Goal: Check status: Check status

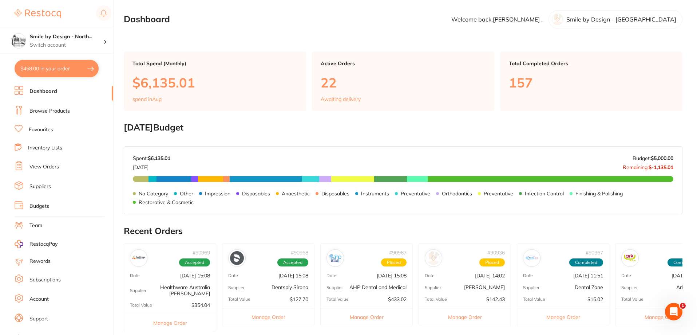
click at [38, 168] on link "View Orders" at bounding box center [45, 166] width 30 height 7
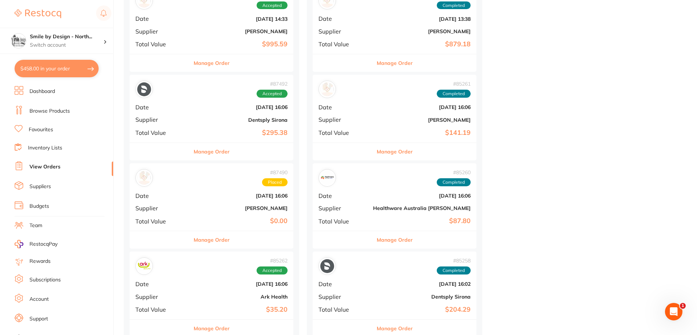
scroll to position [983, 0]
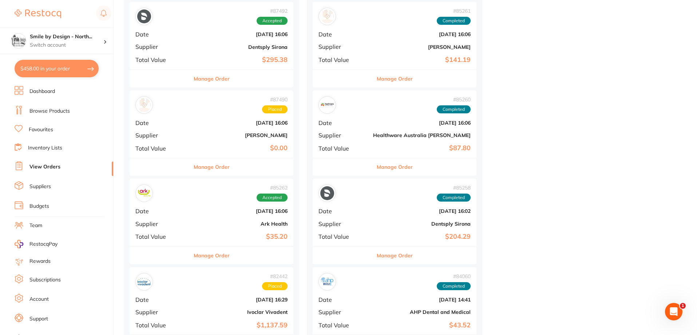
click at [218, 218] on div "# 85262 Accepted Date [DATE] 16:06 Supplier Ark Health Total Value $35.20" at bounding box center [212, 211] width 164 height 67
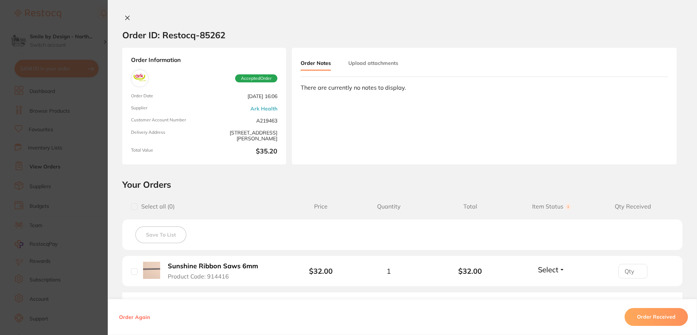
click at [128, 19] on icon at bounding box center [128, 18] width 6 height 6
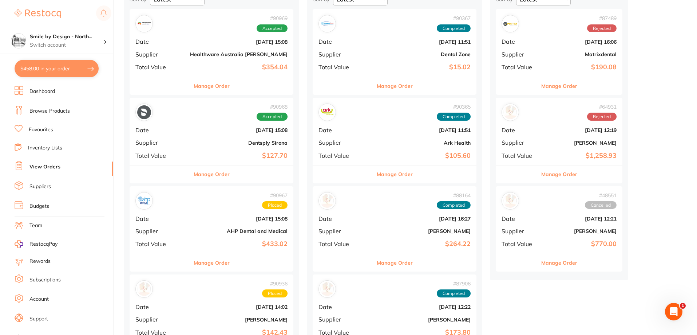
scroll to position [109, 0]
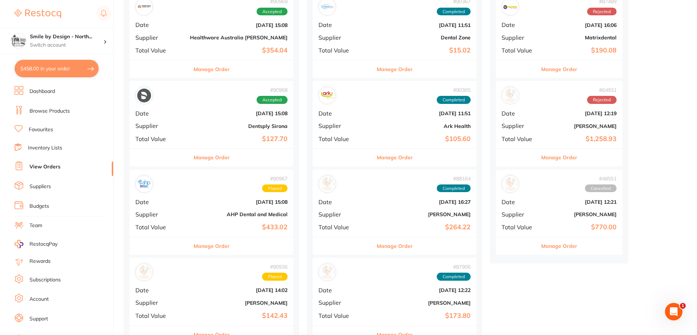
click at [365, 130] on div "# 90365 Completed Date [DATE] 11:51 Supplier Ark Health Total Value $105.60" at bounding box center [395, 114] width 164 height 67
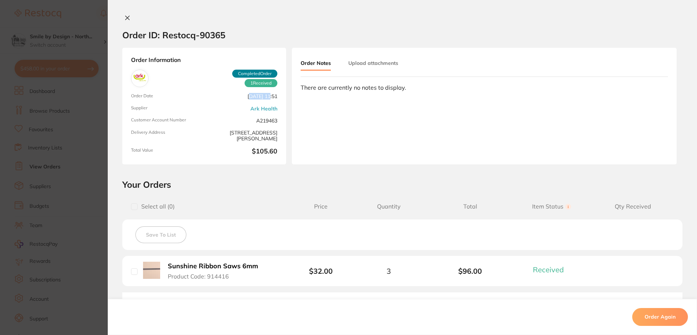
drag, startPoint x: 232, startPoint y: 99, endPoint x: 253, endPoint y: 98, distance: 21.9
click at [253, 98] on span "[DATE] 11:51" at bounding box center [242, 96] width 70 height 6
click at [272, 106] on div "Order Information 1 Received Completed Order Order Date [DATE] 11:51 Supplier A…" at bounding box center [204, 106] width 164 height 117
click at [129, 21] on button at bounding box center [127, 19] width 10 height 8
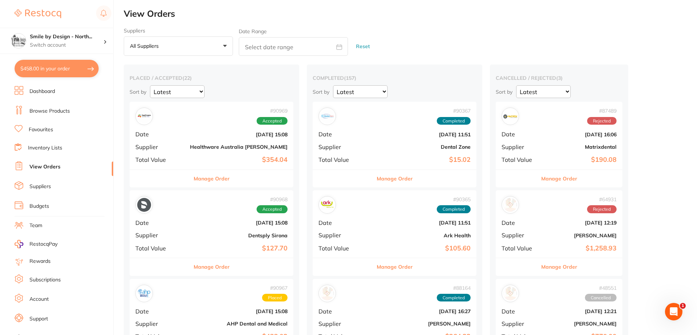
click at [373, 233] on b "Ark Health" at bounding box center [422, 235] width 98 height 6
